Goal: Check status: Check status

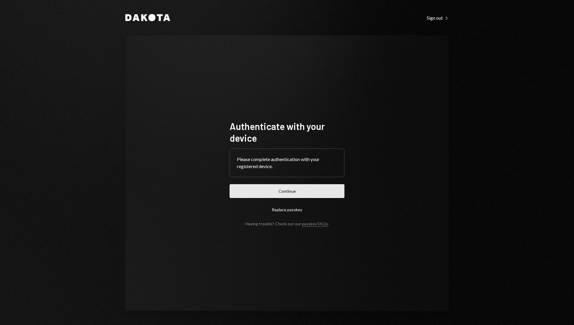
click at [310, 191] on button "Continue" at bounding box center [287, 191] width 115 height 14
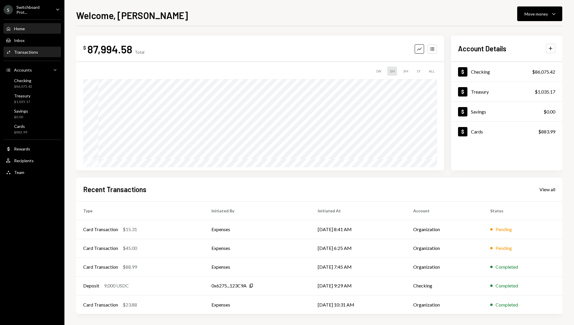
click at [30, 56] on div "Activities Transactions" at bounding box center [32, 52] width 53 height 10
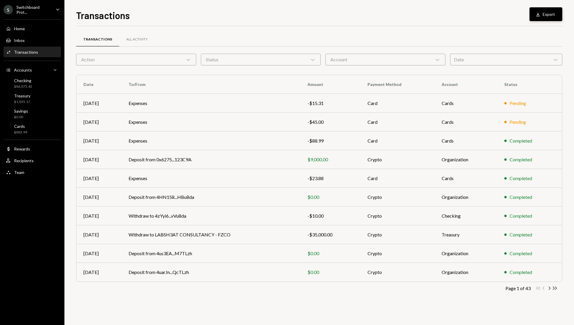
click at [549, 18] on button "Download Export" at bounding box center [546, 14] width 33 height 14
click at [41, 159] on div "User Recipients" at bounding box center [32, 160] width 53 height 5
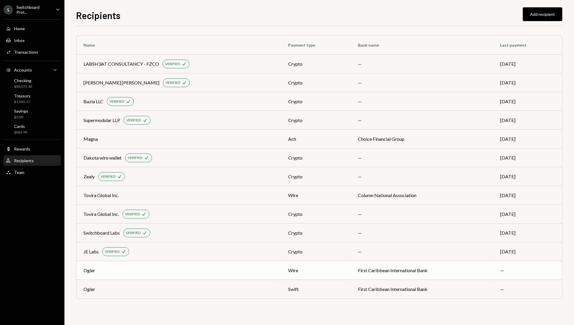
click at [383, 275] on td "First Caribbean International Bank" at bounding box center [422, 270] width 142 height 19
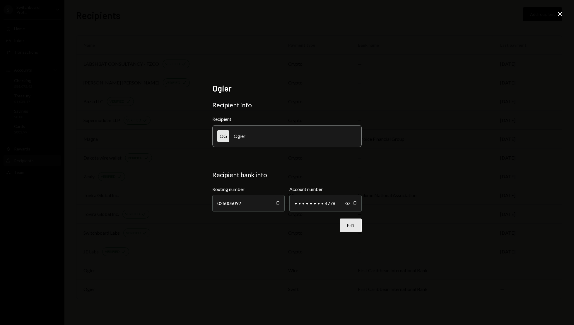
click at [353, 227] on button "Edit" at bounding box center [351, 225] width 22 height 14
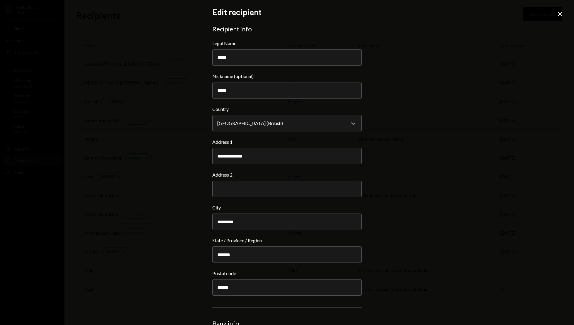
scroll to position [98, 0]
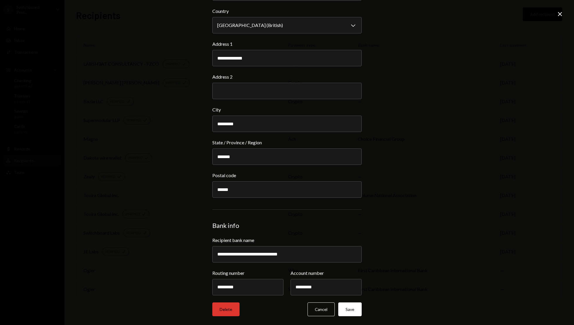
click at [229, 312] on button "Delete" at bounding box center [225, 309] width 27 height 14
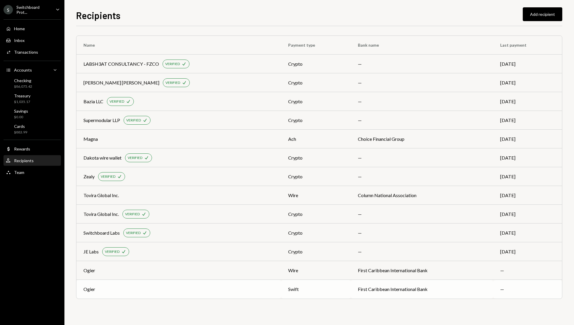
click at [243, 285] on div "Ogier" at bounding box center [179, 288] width 191 height 7
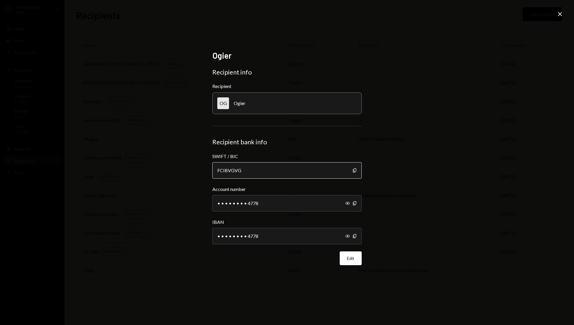
click at [271, 168] on div "FCIBVGVG" at bounding box center [286, 170] width 149 height 16
click at [348, 260] on button "Edit" at bounding box center [351, 258] width 22 height 14
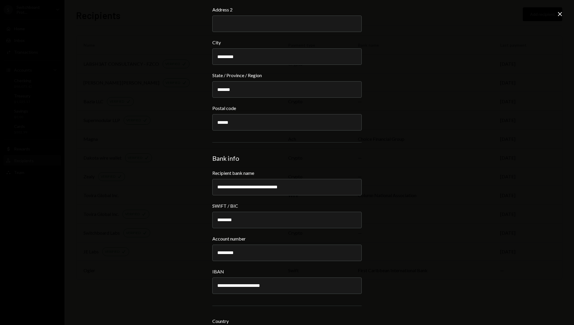
scroll to position [185, 0]
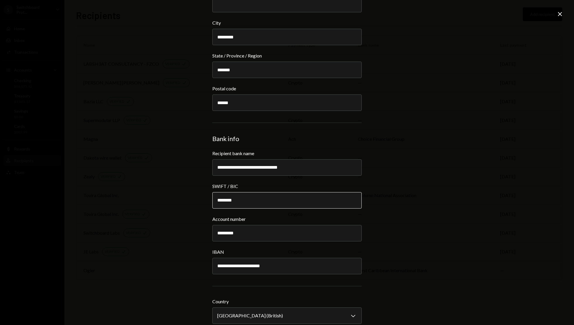
click at [315, 197] on input "********" at bounding box center [286, 200] width 149 height 16
type input "**********"
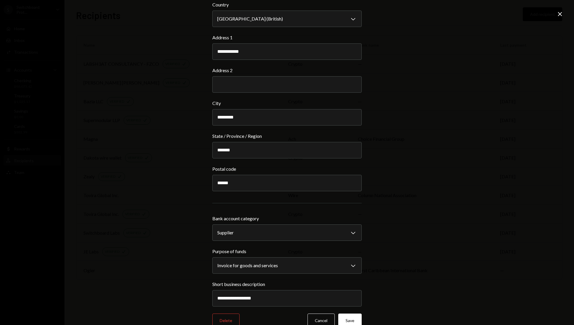
scroll to position [492, 0]
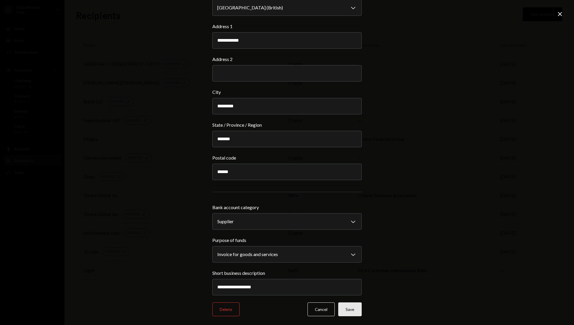
click at [353, 308] on button "Save" at bounding box center [350, 309] width 23 height 14
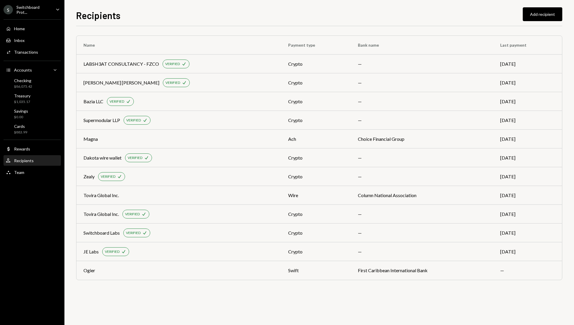
click at [298, 21] on div "Recipients Add recipient" at bounding box center [319, 14] width 487 height 13
click at [253, 10] on div "Recipients Add recipient" at bounding box center [319, 14] width 487 height 13
click at [304, 11] on div "Recipients Add recipient" at bounding box center [319, 14] width 487 height 13
click at [293, 13] on div "Recipients Add recipient" at bounding box center [319, 14] width 487 height 13
click at [294, 14] on div "Recipients Add recipient" at bounding box center [319, 14] width 487 height 13
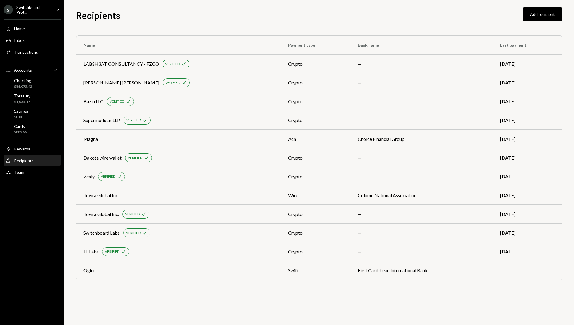
click at [291, 8] on div "Recipients Add recipient" at bounding box center [319, 14] width 487 height 13
click at [301, 14] on div "Recipients Add recipient" at bounding box center [319, 14] width 487 height 13
click at [289, 14] on div "Recipients Add recipient" at bounding box center [319, 14] width 487 height 13
click at [288, 13] on div "Recipients Add recipient" at bounding box center [319, 14] width 487 height 13
click at [32, 29] on div "Home Home" at bounding box center [32, 28] width 53 height 5
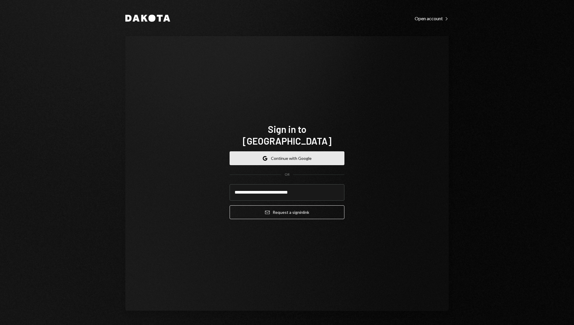
type input "**********"
click at [230, 205] on button "Email Request a sign in link" at bounding box center [287, 212] width 115 height 14
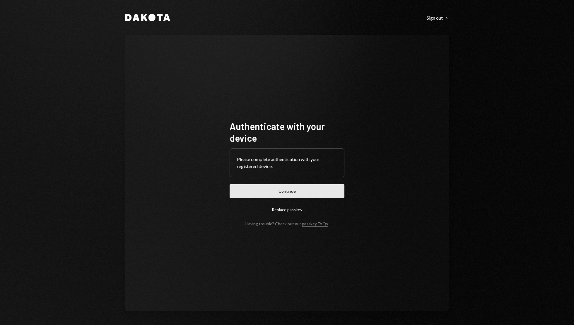
click at [299, 188] on button "Continue" at bounding box center [287, 191] width 115 height 14
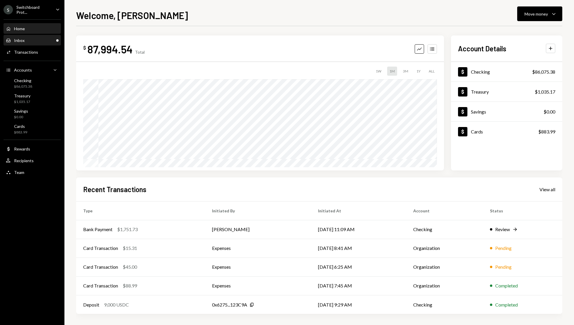
click at [32, 40] on div "Inbox Inbox" at bounding box center [32, 40] width 53 height 5
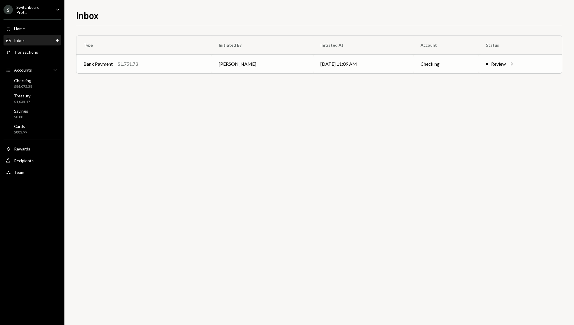
click at [499, 66] on div "Review" at bounding box center [498, 63] width 15 height 7
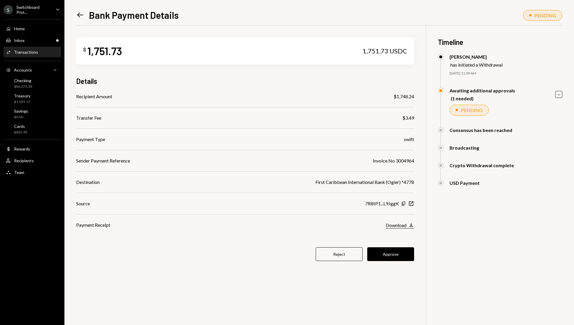
click at [411, 226] on icon "button" at bounding box center [412, 225] width 4 height 4
click at [392, 252] on button "Approve" at bounding box center [391, 254] width 47 height 14
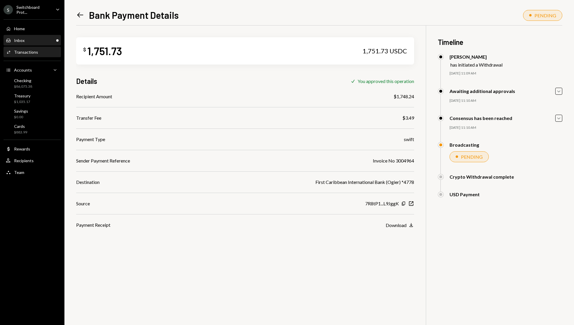
click at [30, 40] on div "Inbox Inbox" at bounding box center [32, 40] width 53 height 5
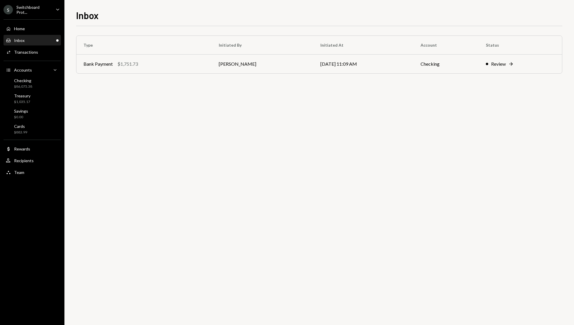
click at [338, 131] on div "Type Initiated By Initiated At Account Status Bank Payment $1,751.73 Mark Magli…" at bounding box center [319, 175] width 487 height 299
click at [212, 136] on div "Type Initiated By Initiated At Account Status Withdrawal 10 USDC Mark Magliocco…" at bounding box center [319, 175] width 487 height 299
click at [498, 64] on div "Review" at bounding box center [496, 63] width 15 height 7
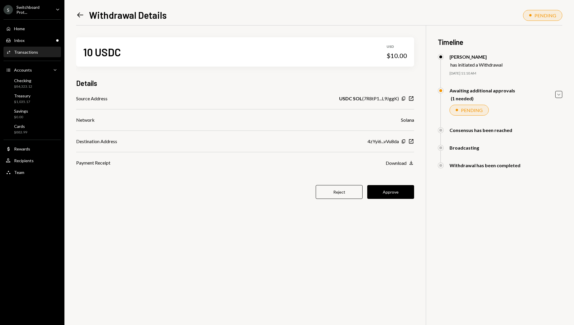
click at [241, 231] on div "10 USDC USD $10.00 Details Source Address USDC SOL ( 7R8tP1...L9JggK ) Copy New…" at bounding box center [319, 187] width 487 height 325
click at [80, 14] on icon "Left Arrow" at bounding box center [80, 15] width 8 height 8
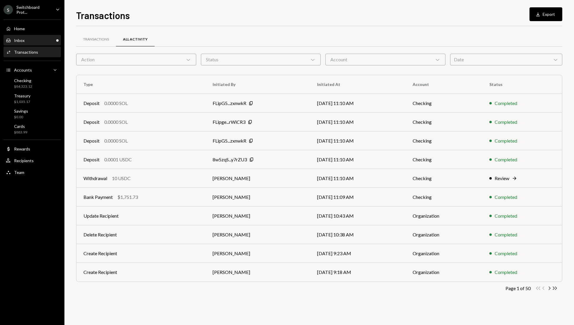
click at [36, 41] on div "Inbox Inbox" at bounding box center [32, 40] width 53 height 5
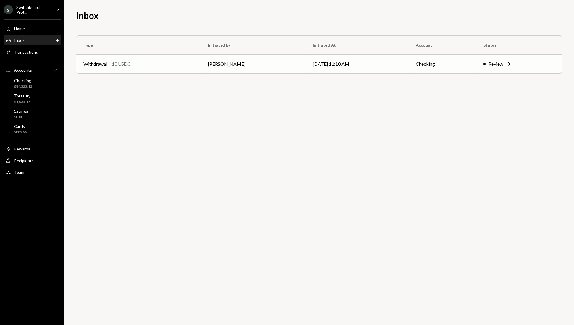
click at [394, 67] on td "[DATE] 11:10 AM" at bounding box center [357, 64] width 103 height 19
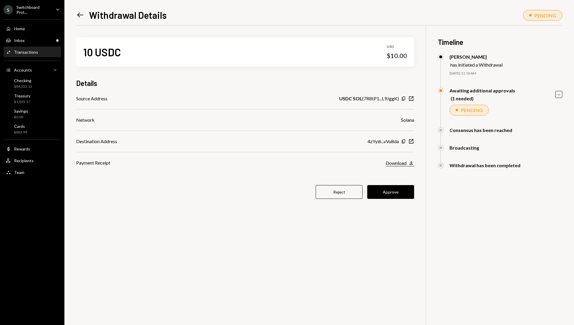
click at [411, 162] on icon "Download" at bounding box center [412, 163] width 6 height 6
click at [404, 142] on icon "button" at bounding box center [403, 142] width 3 height 4
click at [403, 140] on icon "button" at bounding box center [403, 142] width 3 height 4
click at [394, 191] on button "Approve" at bounding box center [391, 192] width 47 height 14
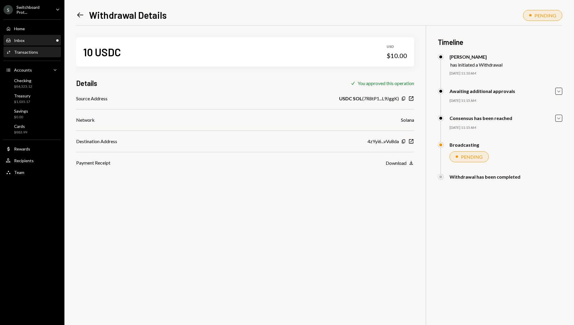
click at [34, 41] on div "Inbox Inbox" at bounding box center [32, 40] width 53 height 5
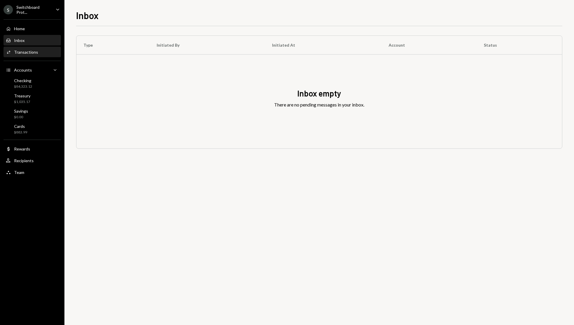
click at [47, 55] on div "Activities Transactions" at bounding box center [32, 52] width 53 height 10
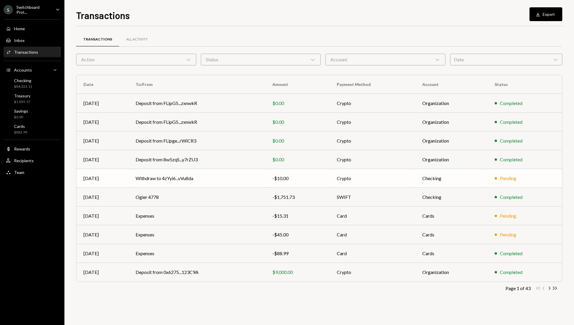
click at [477, 176] on td "Checking" at bounding box center [452, 178] width 72 height 19
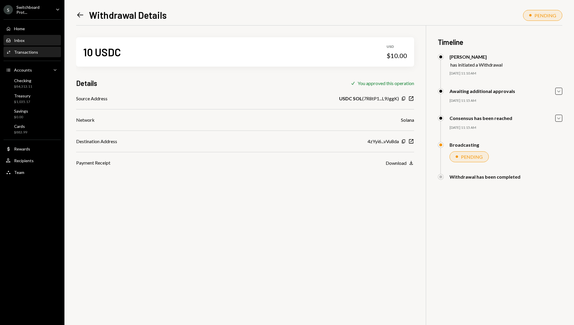
click at [28, 38] on div "Inbox Inbox" at bounding box center [32, 40] width 53 height 5
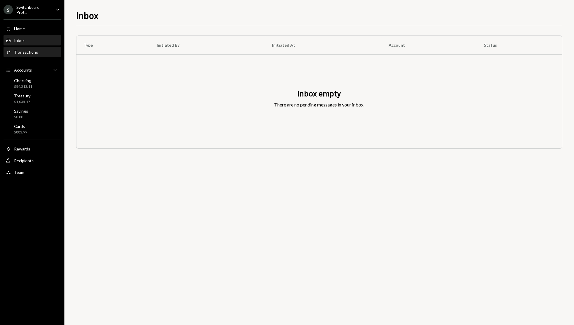
click at [36, 56] on div "Activities Transactions" at bounding box center [32, 52] width 53 height 10
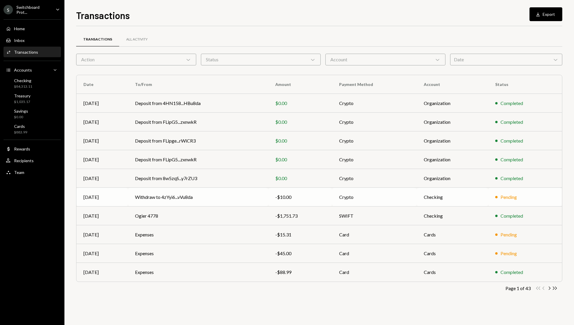
click at [393, 197] on td "Crypto" at bounding box center [374, 197] width 85 height 19
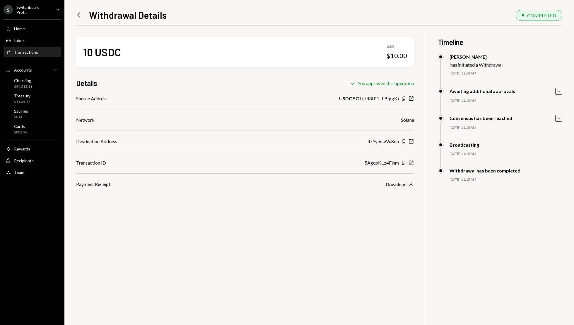
click at [412, 163] on icon "New Window" at bounding box center [412, 163] width 6 height 6
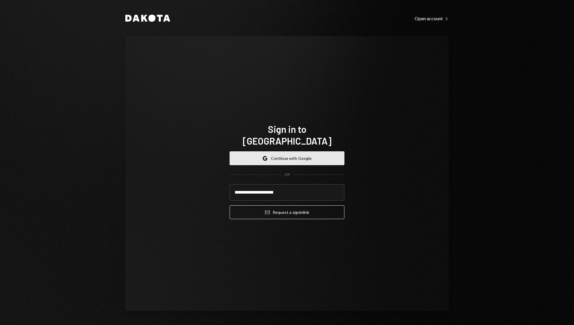
type input "**********"
click at [230, 205] on button "Email Request a sign in link" at bounding box center [287, 212] width 115 height 14
